Goal: Task Accomplishment & Management: Manage account settings

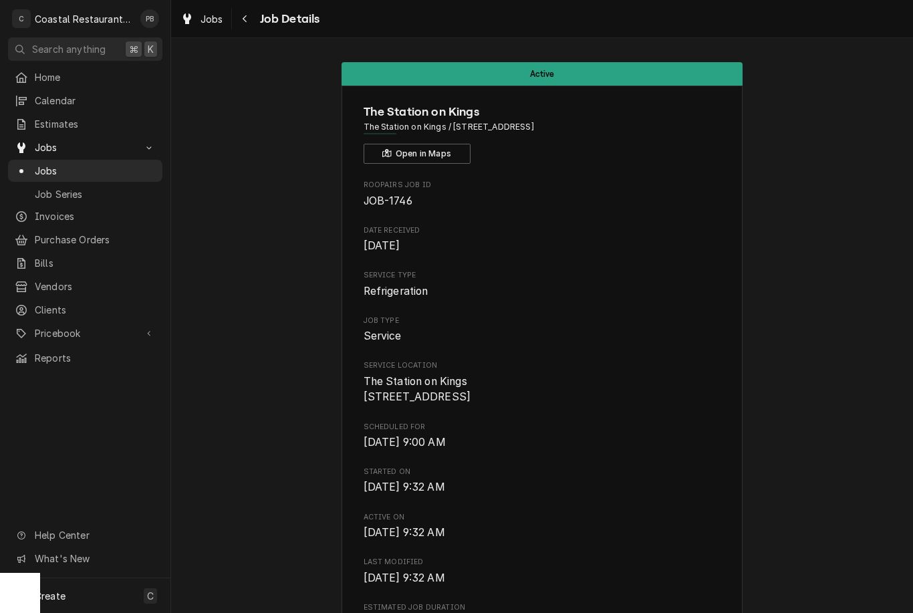
click at [63, 168] on span "Jobs" at bounding box center [95, 171] width 121 height 14
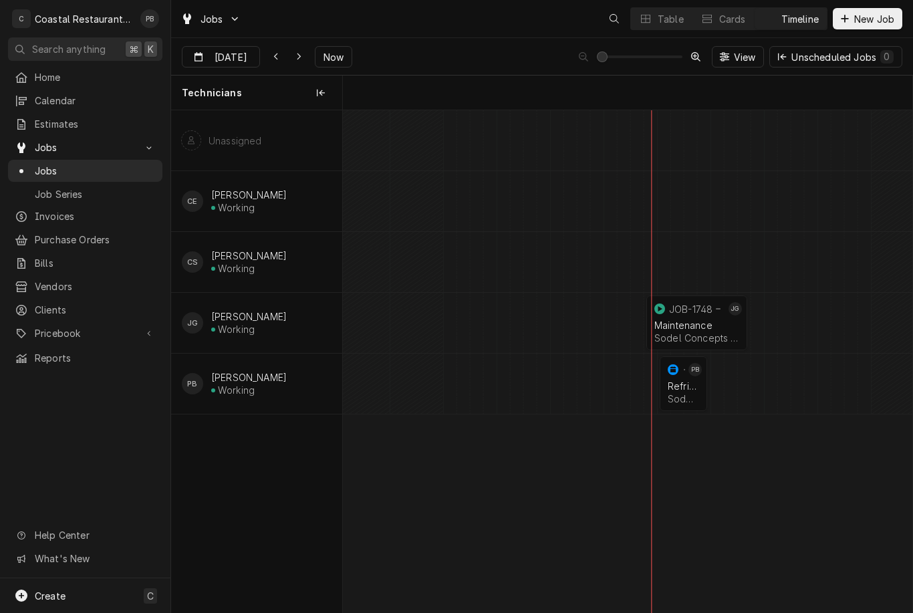
scroll to position [0, 7305]
click at [686, 382] on div "Refrigeration" at bounding box center [683, 385] width 31 height 11
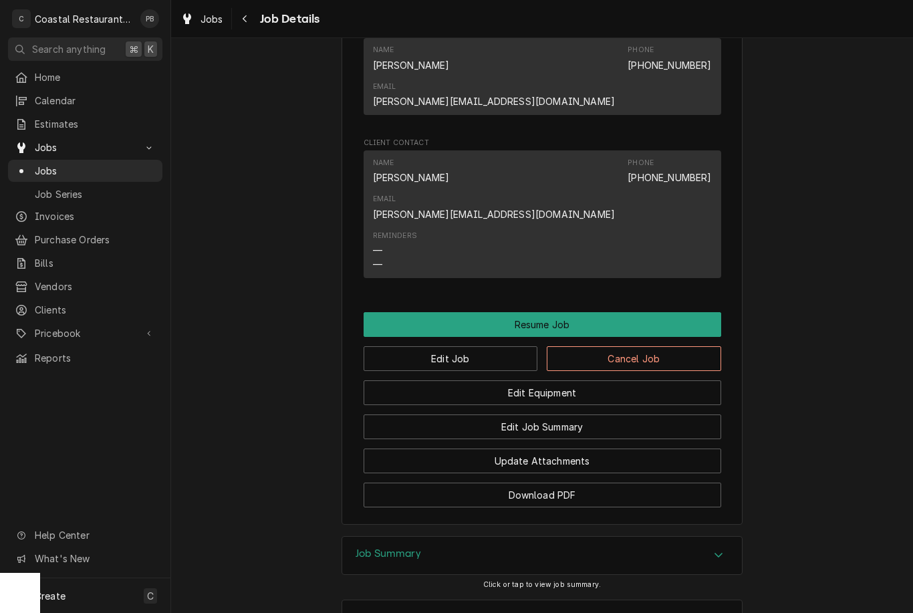
scroll to position [1202, 0]
click at [558, 313] on button "Resume Job" at bounding box center [543, 325] width 358 height 25
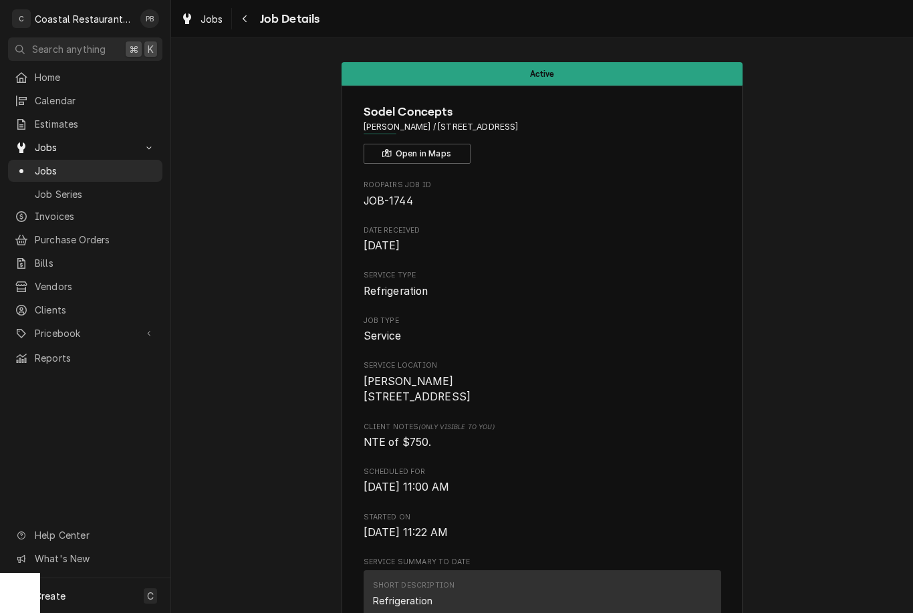
click at [63, 169] on span "Jobs" at bounding box center [95, 171] width 121 height 14
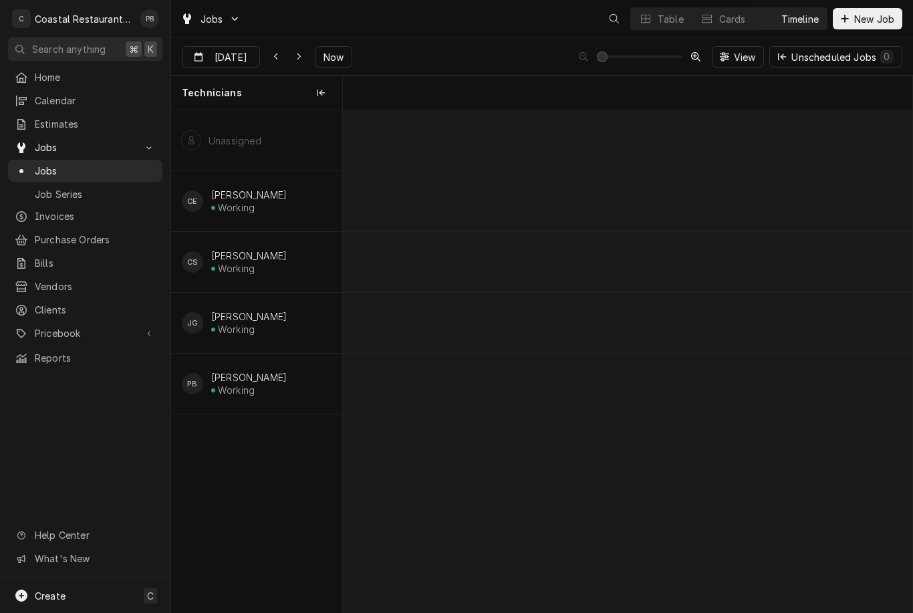
scroll to position [0, 11275]
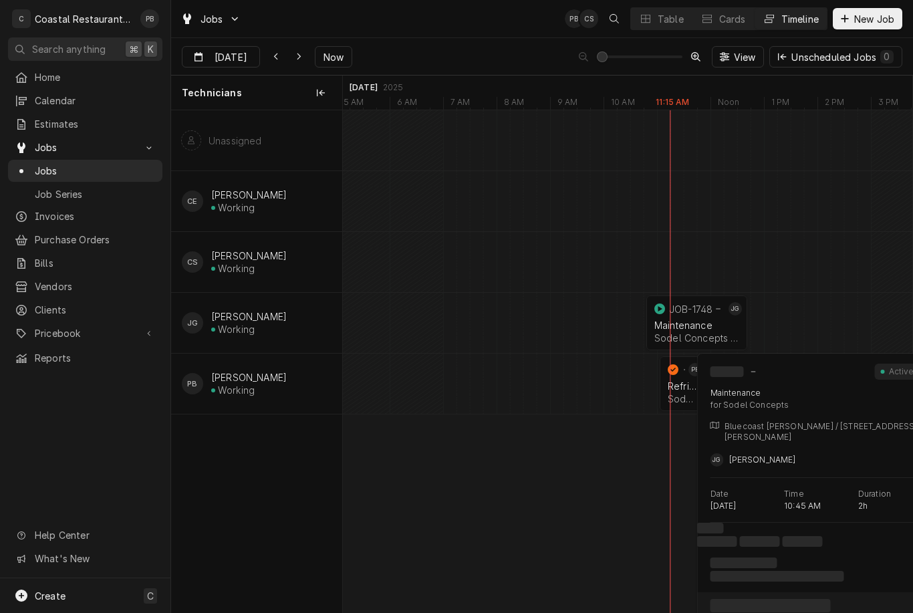
click at [684, 321] on div "Maintenance" at bounding box center [696, 324] width 85 height 11
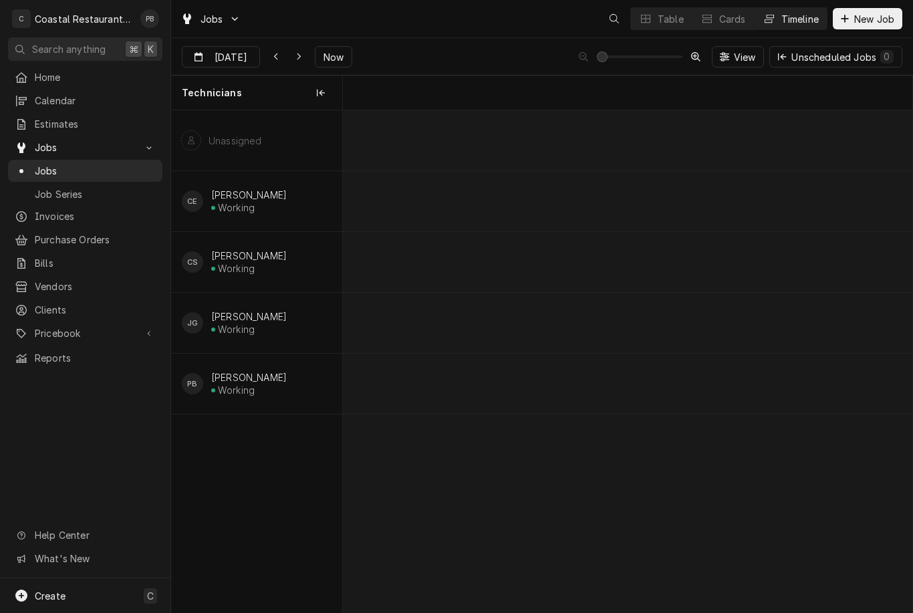
scroll to position [0, 11275]
